Goal: Task Accomplishment & Management: Complete application form

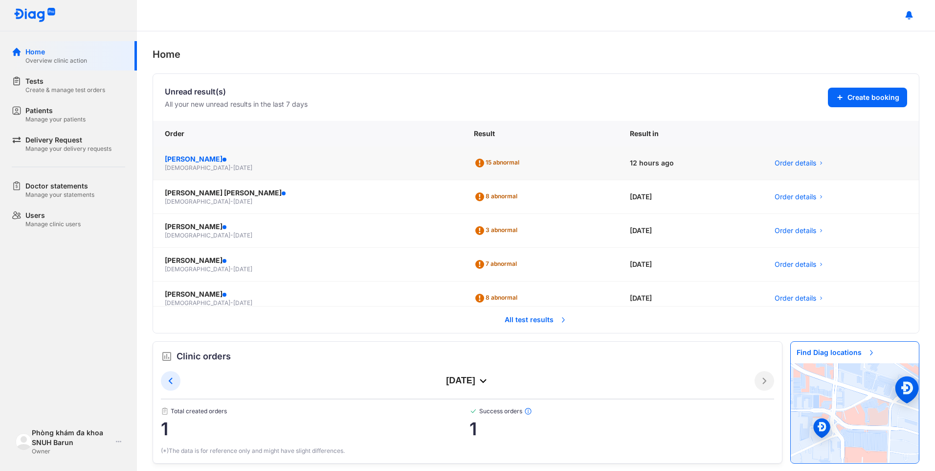
click at [223, 160] on span at bounding box center [225, 159] width 4 height 4
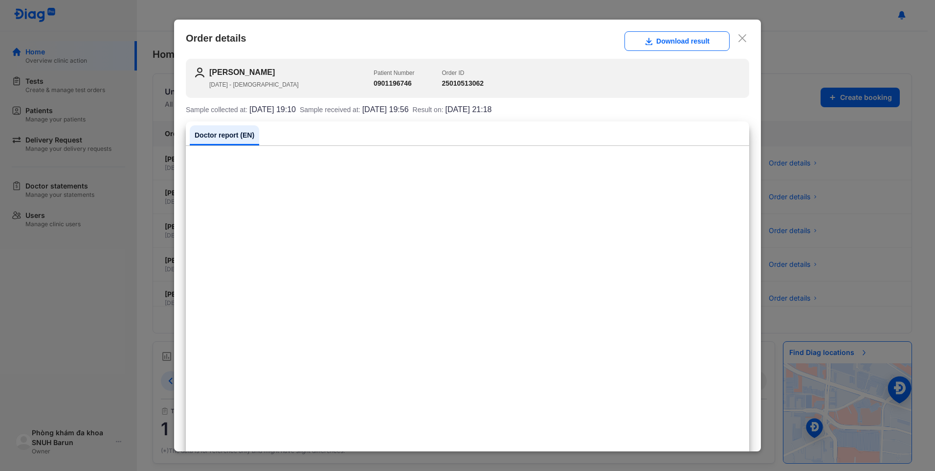
click at [851, 247] on div at bounding box center [467, 235] width 935 height 471
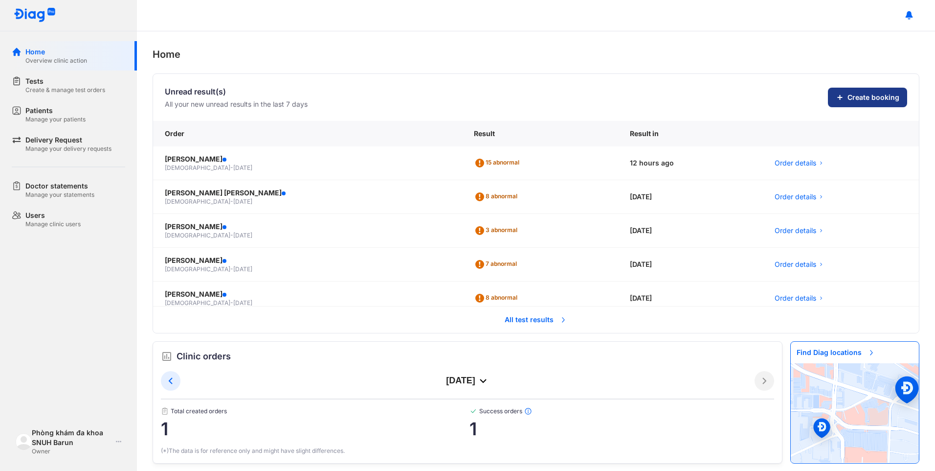
click at [839, 99] on button "Create booking" at bounding box center [867, 98] width 79 height 20
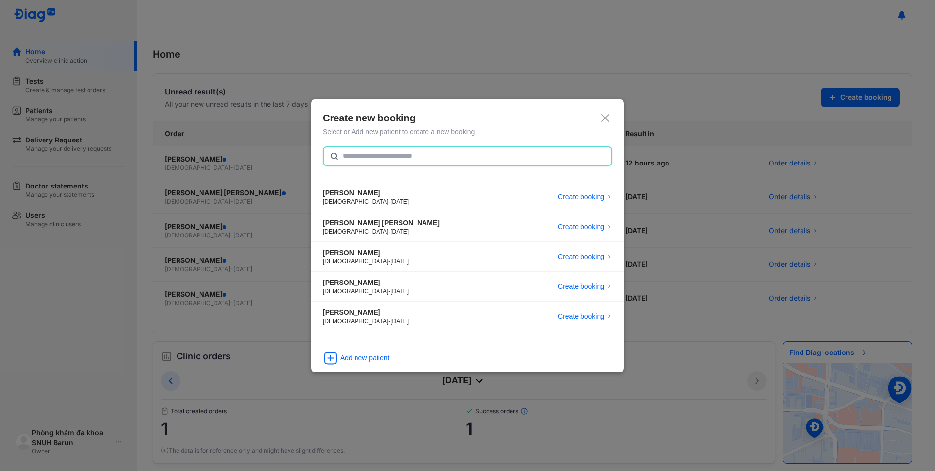
click at [479, 157] on input "text" at bounding box center [474, 156] width 263 height 18
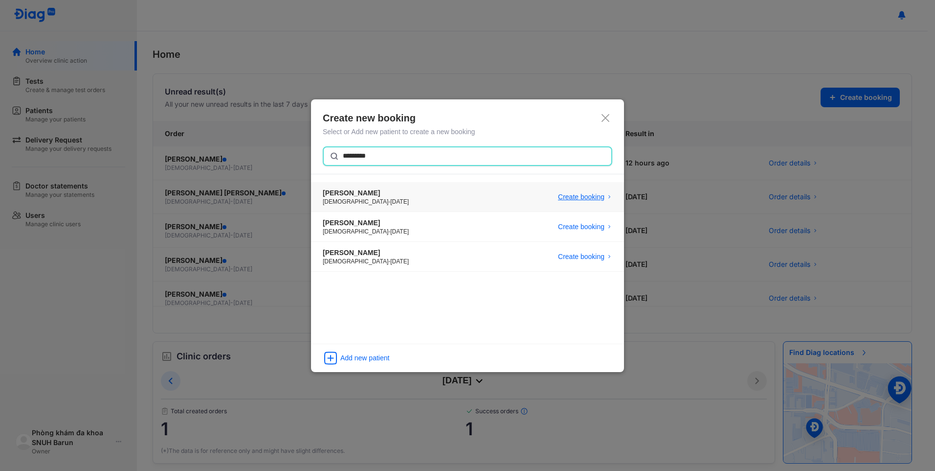
type input "********"
click at [581, 197] on span "Create booking" at bounding box center [581, 197] width 46 height 10
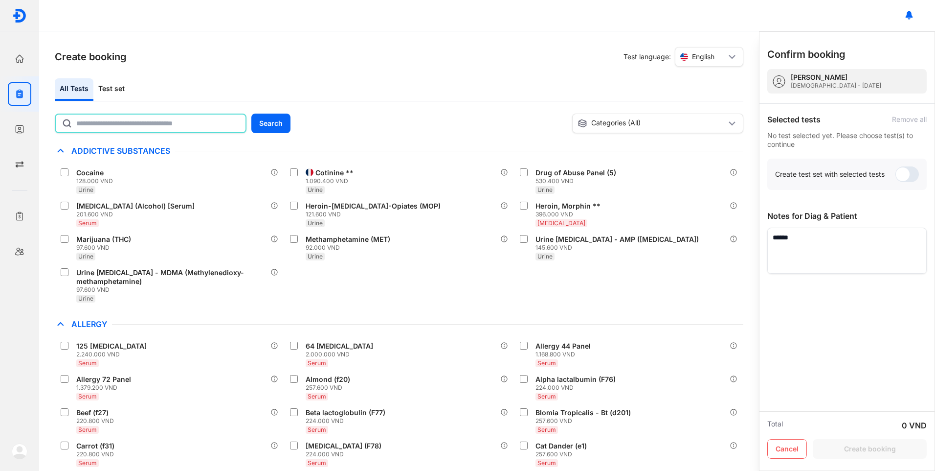
click at [101, 122] on input "text" at bounding box center [157, 123] width 163 height 18
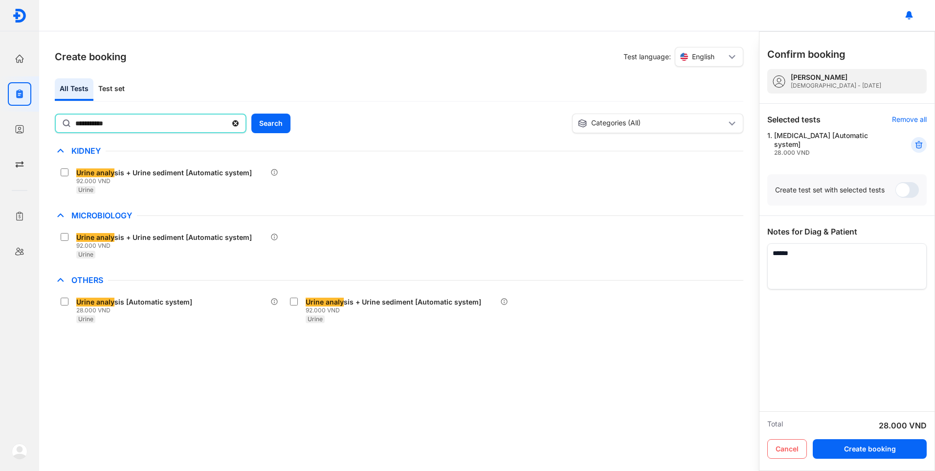
drag, startPoint x: 118, startPoint y: 124, endPoint x: 95, endPoint y: 127, distance: 23.2
click at [95, 127] on input "**********" at bounding box center [151, 123] width 152 height 18
type input "**********"
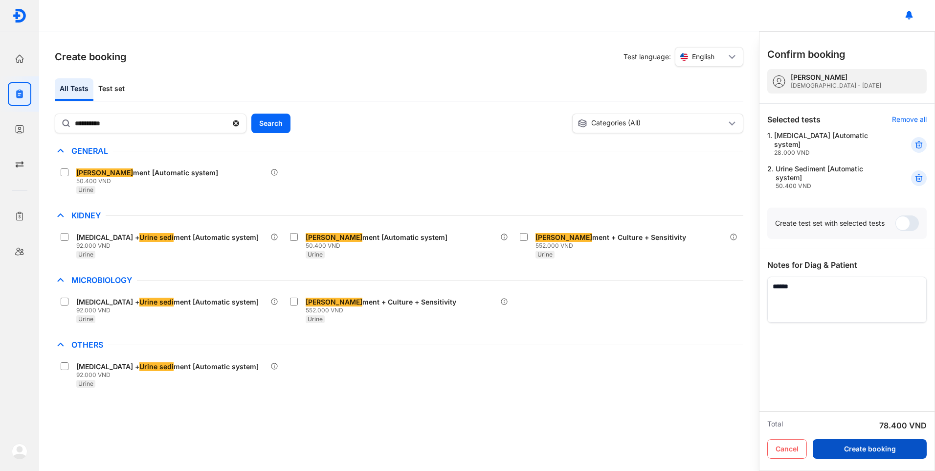
click at [862, 445] on button "Create booking" at bounding box center [870, 449] width 114 height 20
click at [848, 377] on div at bounding box center [846, 380] width 159 height 117
click at [850, 371] on div at bounding box center [846, 380] width 159 height 117
click at [868, 440] on button "Create booking" at bounding box center [870, 449] width 114 height 20
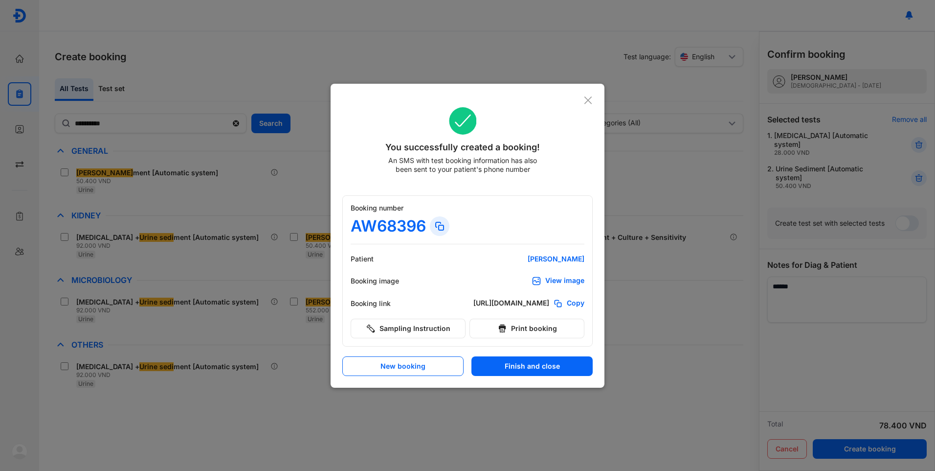
click at [568, 277] on div "View image" at bounding box center [564, 281] width 39 height 10
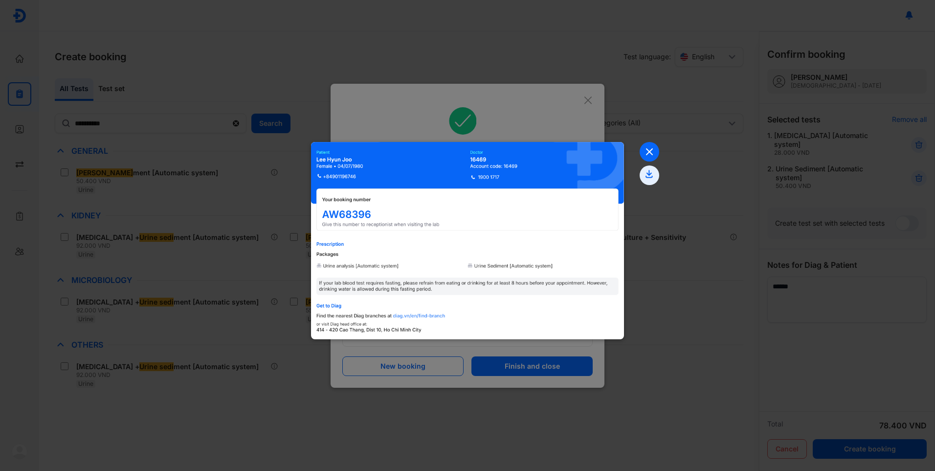
click at [645, 149] on icon at bounding box center [650, 152] width 20 height 20
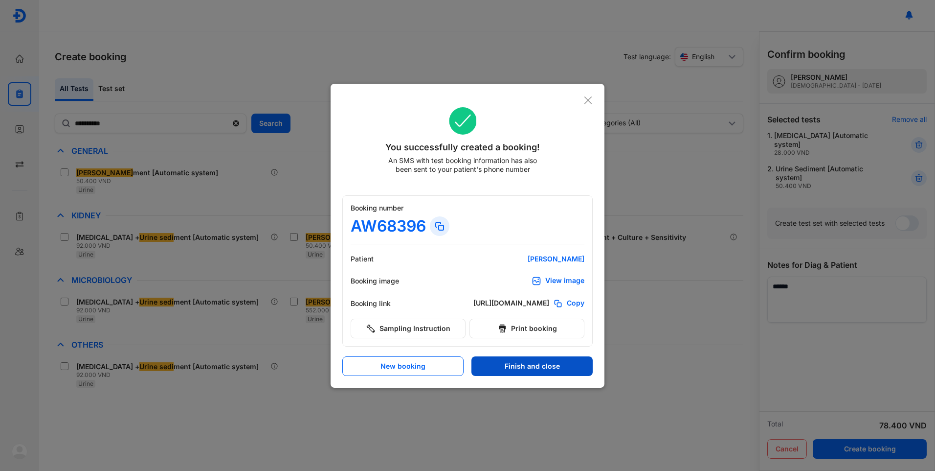
click at [521, 368] on button "Finish and close" at bounding box center [531, 366] width 121 height 20
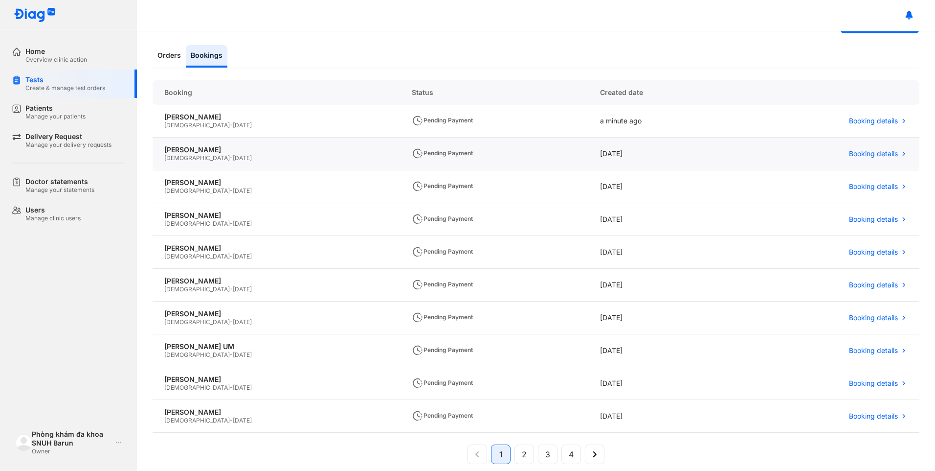
scroll to position [49, 0]
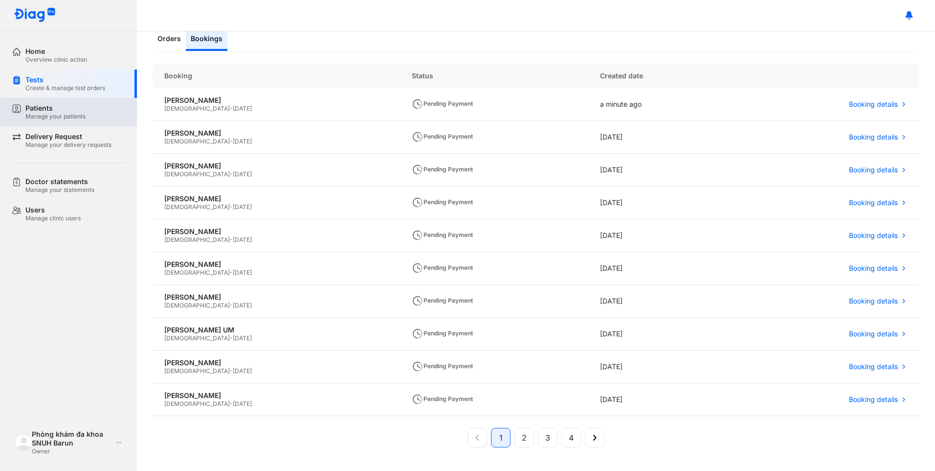
click at [40, 106] on div "Patients" at bounding box center [55, 108] width 60 height 9
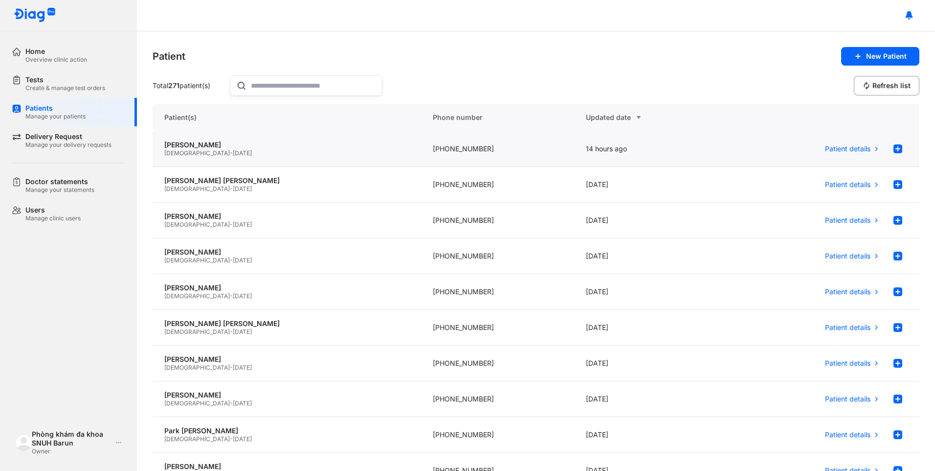
click at [233, 151] on span "[DATE]" at bounding box center [242, 152] width 19 height 7
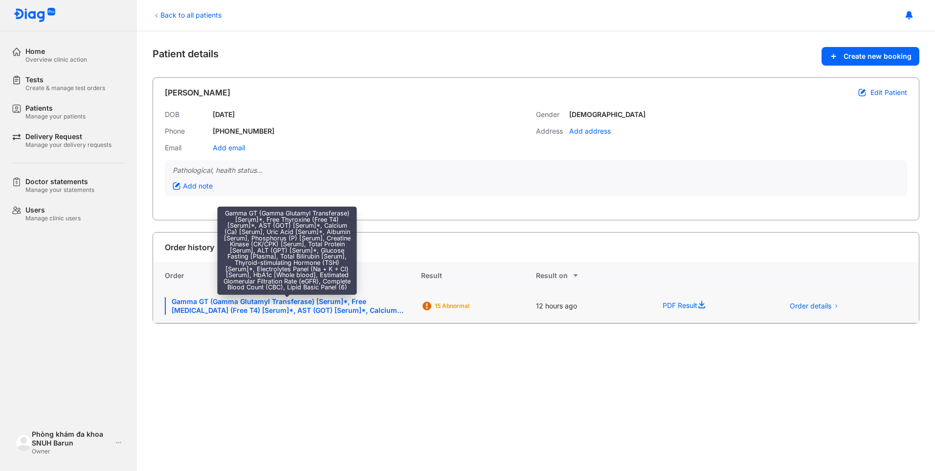
click at [275, 310] on div "Gamma GT (Gamma Glutamyl Transferase) [Serum]*, Free Thyroxine (Free T4) [Serum…" at bounding box center [287, 306] width 245 height 18
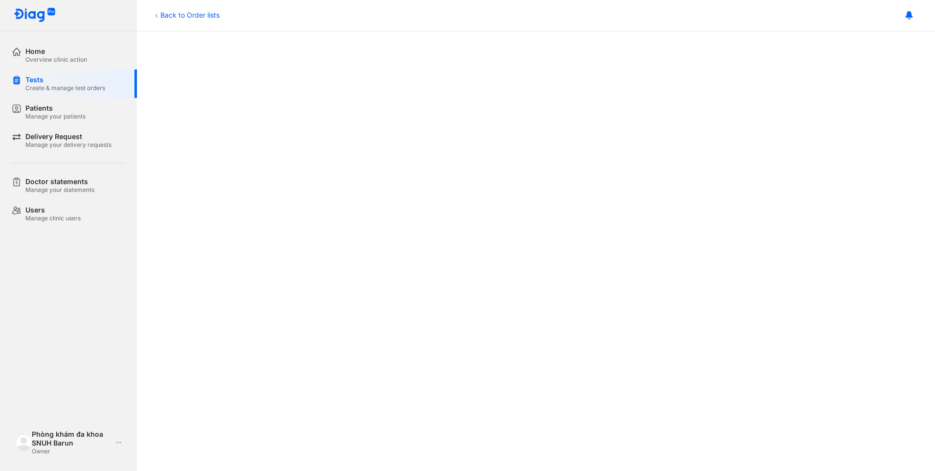
scroll to position [245, 0]
click at [65, 113] on div "Manage your patients" at bounding box center [55, 116] width 60 height 8
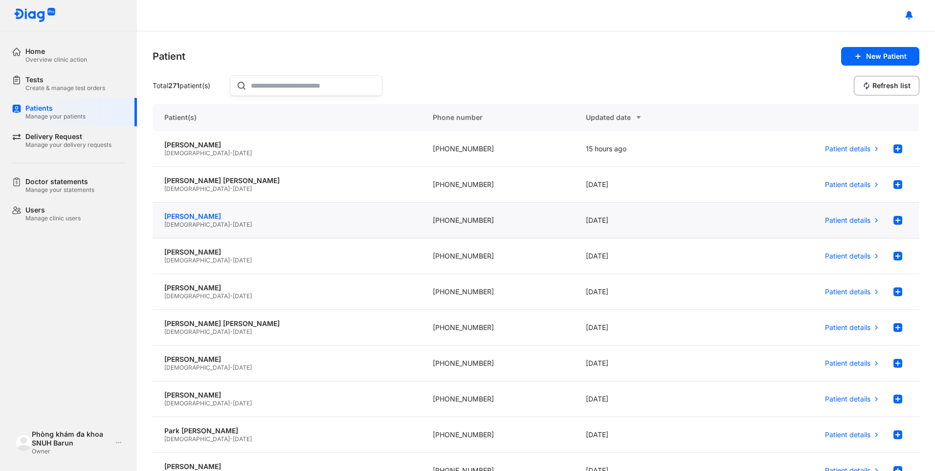
click at [239, 216] on div "[PERSON_NAME]" at bounding box center [286, 216] width 245 height 9
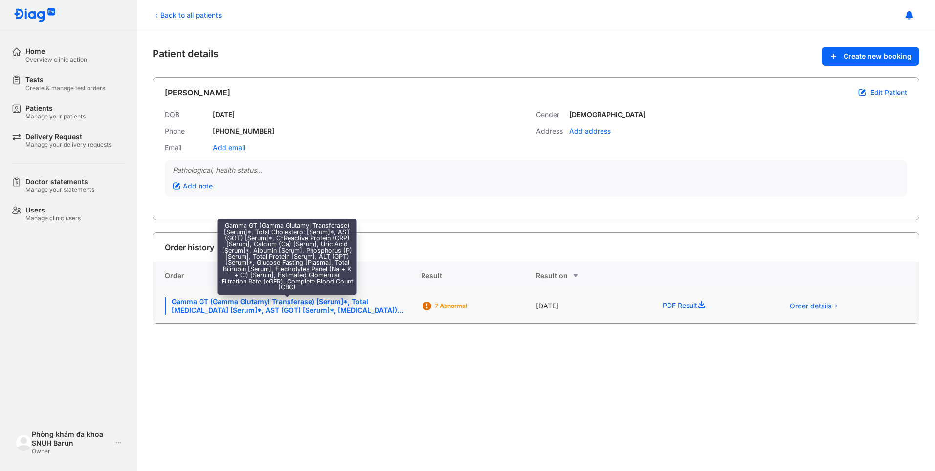
click at [302, 309] on div "Gamma GT (Gamma Glutamyl Transferase) [Serum]*, Total [MEDICAL_DATA] [Serum]*, …" at bounding box center [287, 306] width 245 height 18
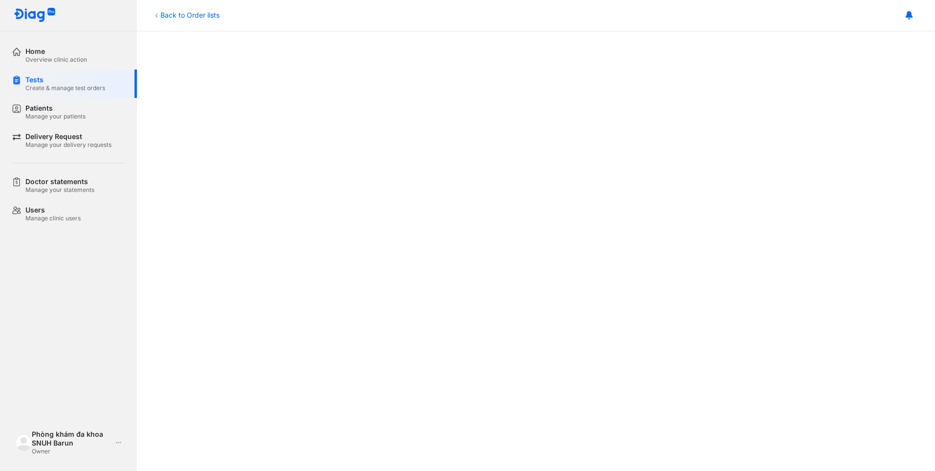
scroll to position [147, 0]
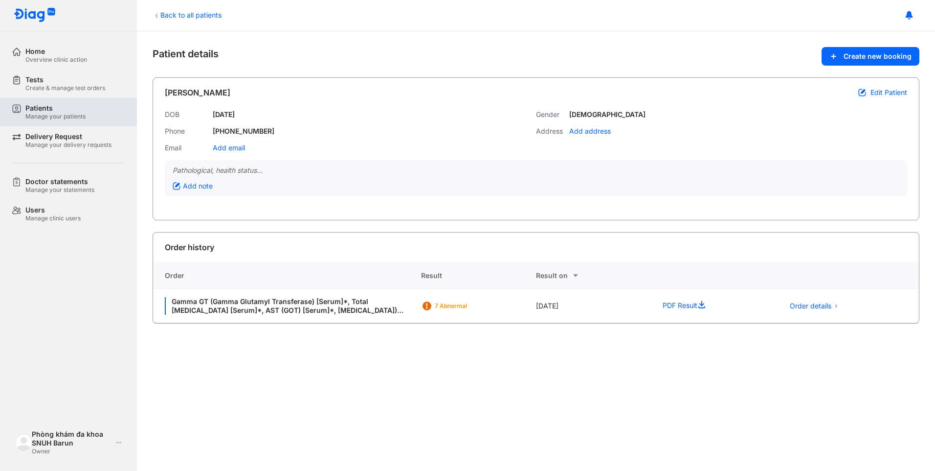
click at [52, 120] on div "Manage your patients" at bounding box center [55, 116] width 60 height 8
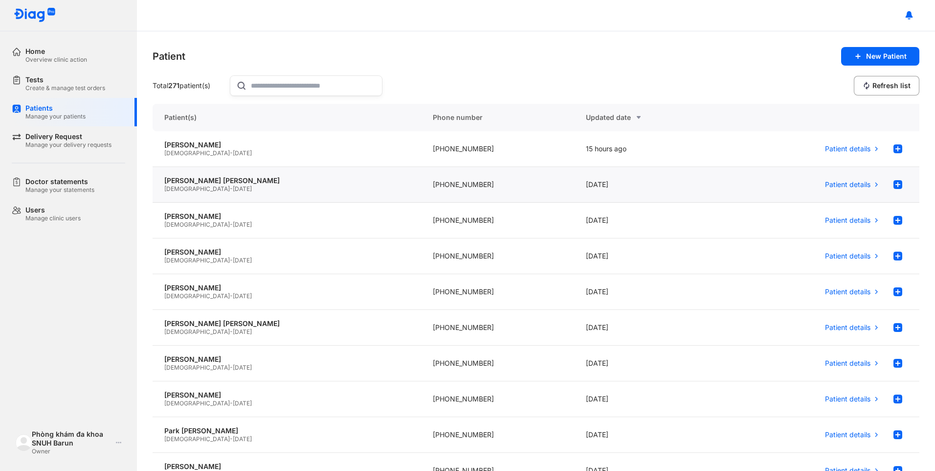
click at [224, 186] on div "[DEMOGRAPHIC_DATA] - [DATE]" at bounding box center [286, 189] width 245 height 8
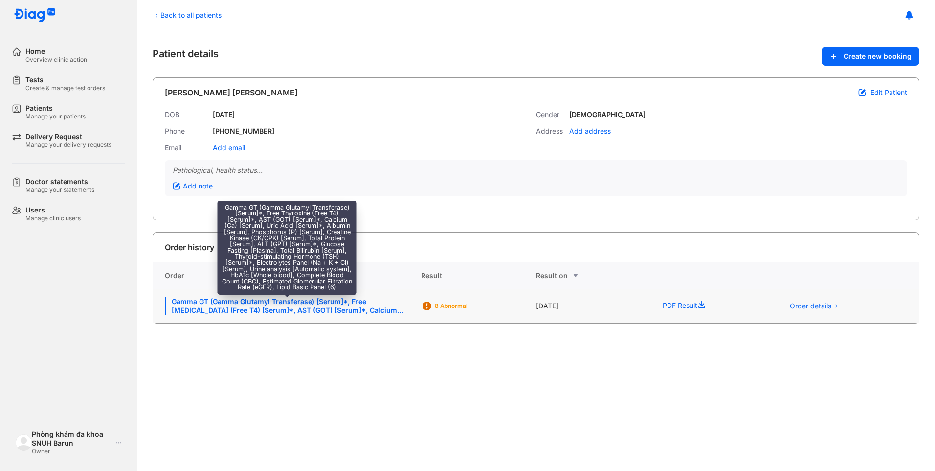
click at [290, 303] on div "Gamma GT (Gamma Glutamyl Transferase) [Serum]*, Free [MEDICAL_DATA] (Free T4) […" at bounding box center [287, 306] width 245 height 18
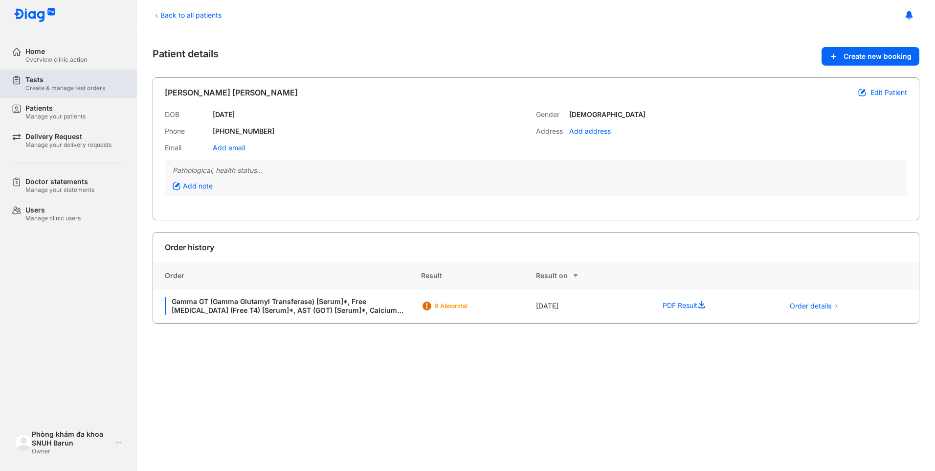
click at [48, 80] on div "Tests" at bounding box center [65, 79] width 80 height 9
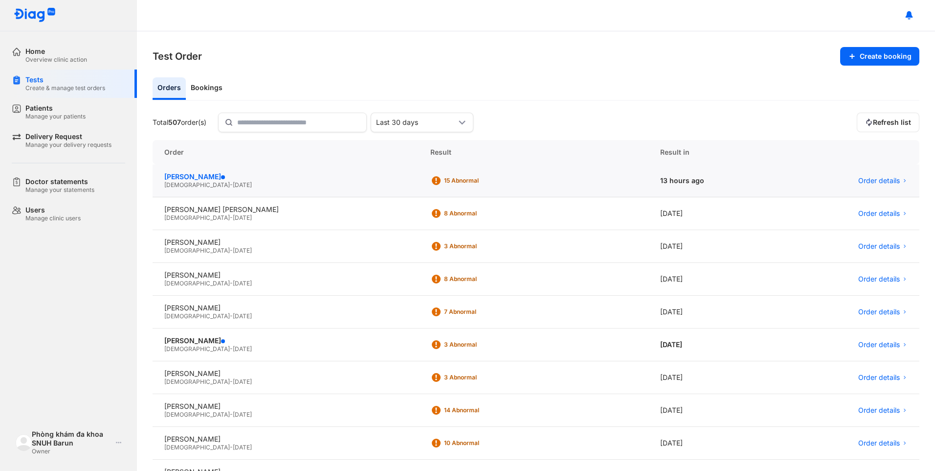
click at [227, 179] on div "[PERSON_NAME]" at bounding box center [285, 176] width 243 height 9
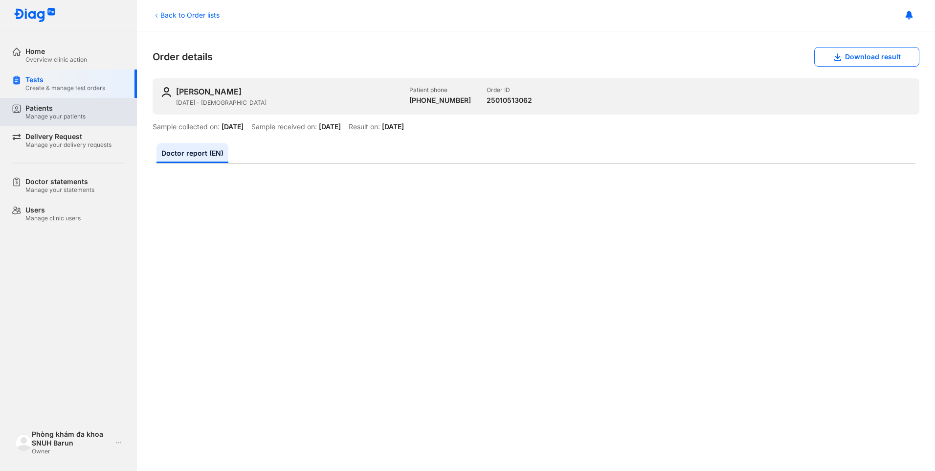
click at [56, 113] on div "Manage your patients" at bounding box center [55, 116] width 60 height 8
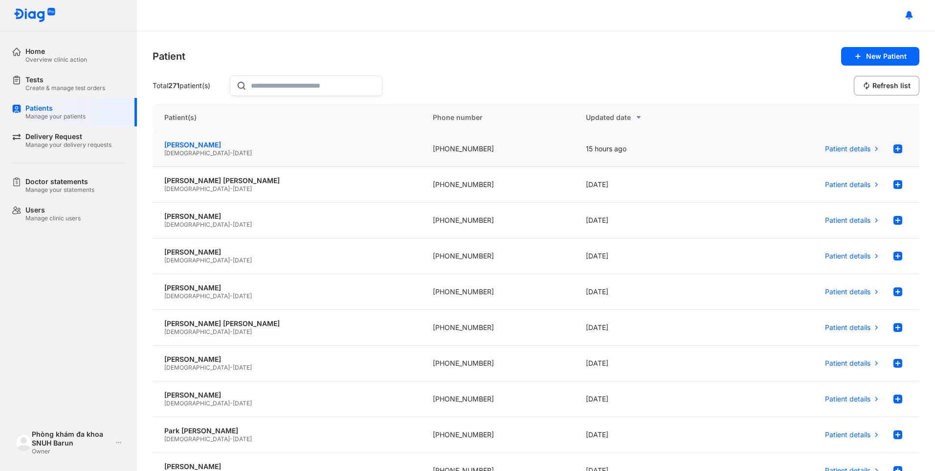
click at [255, 145] on div "[PERSON_NAME]" at bounding box center [286, 144] width 245 height 9
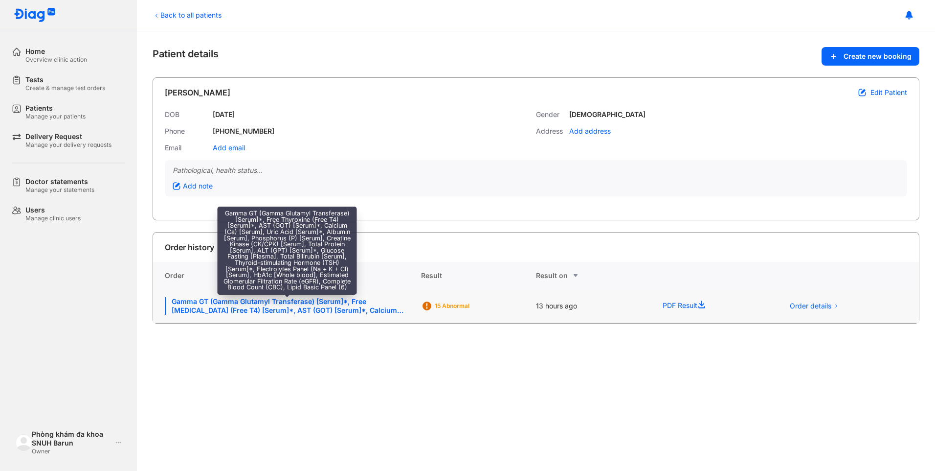
click at [330, 310] on div "Gamma GT (Gamma Glutamyl Transferase) [Serum]*, Free Thyroxine (Free T4) [Serum…" at bounding box center [287, 306] width 245 height 18
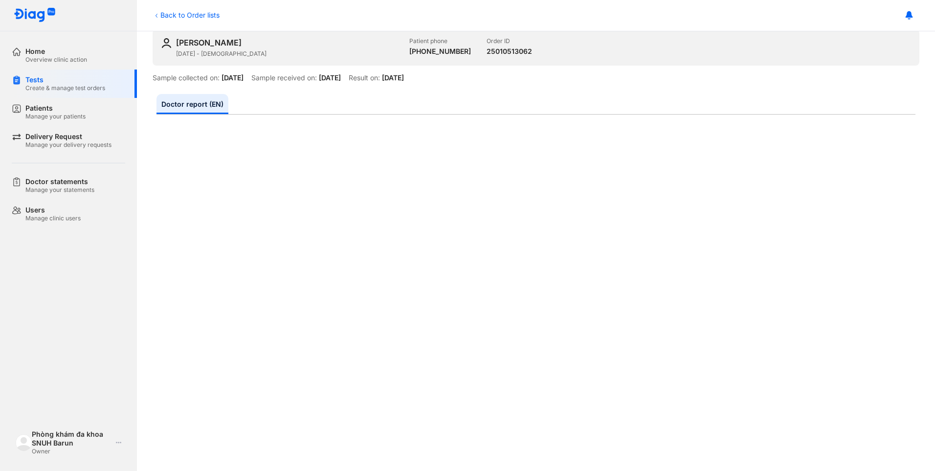
scroll to position [98, 0]
